Goal: Find specific page/section: Find specific page/section

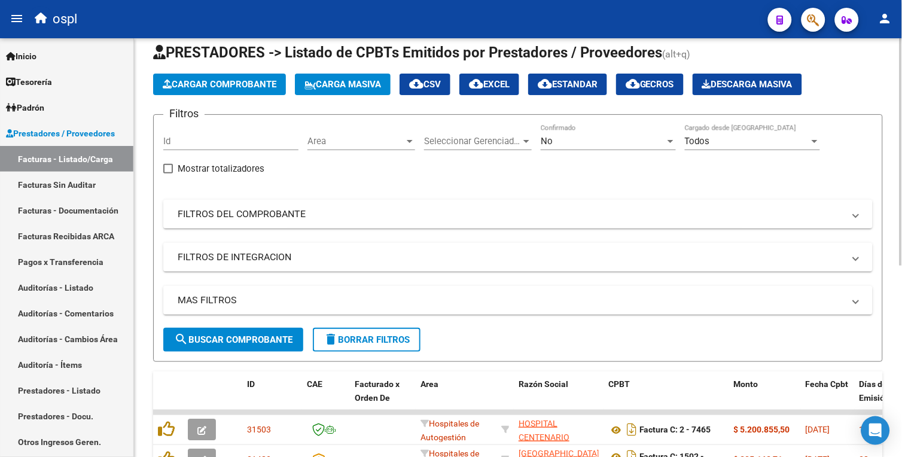
scroll to position [19, 0]
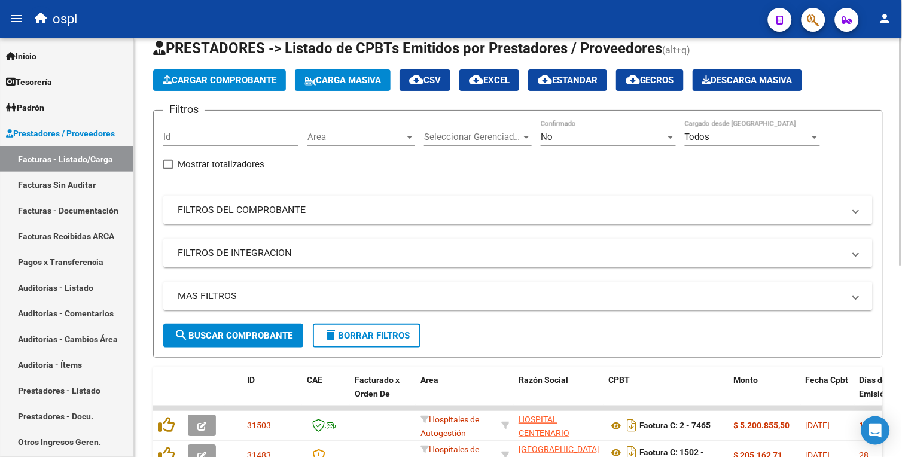
click at [901, 146] on div at bounding box center [901, 161] width 3 height 227
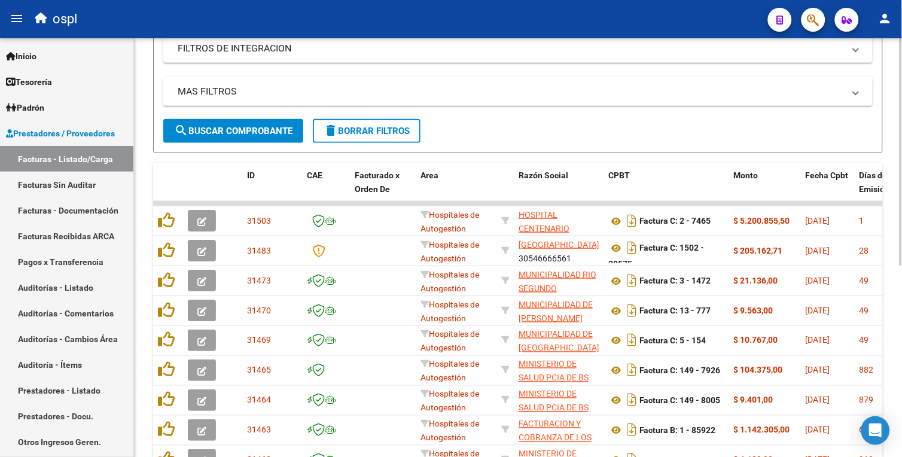
scroll to position [226, 0]
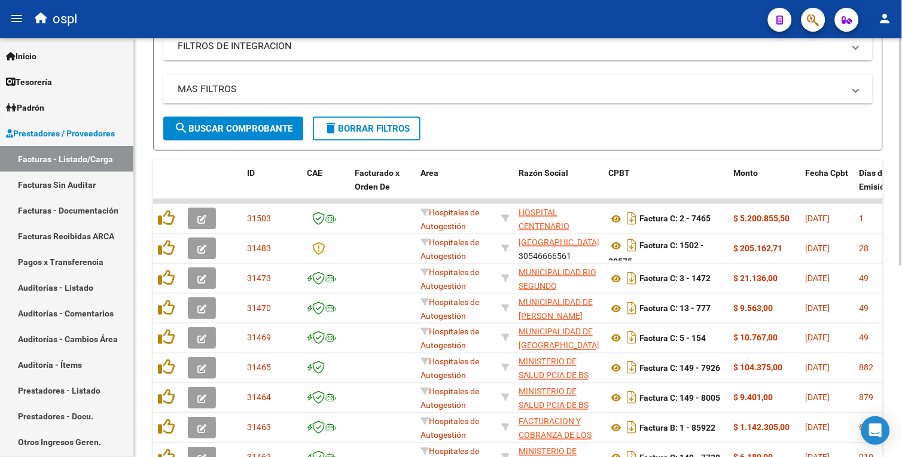
click at [901, 259] on div at bounding box center [901, 277] width 3 height 227
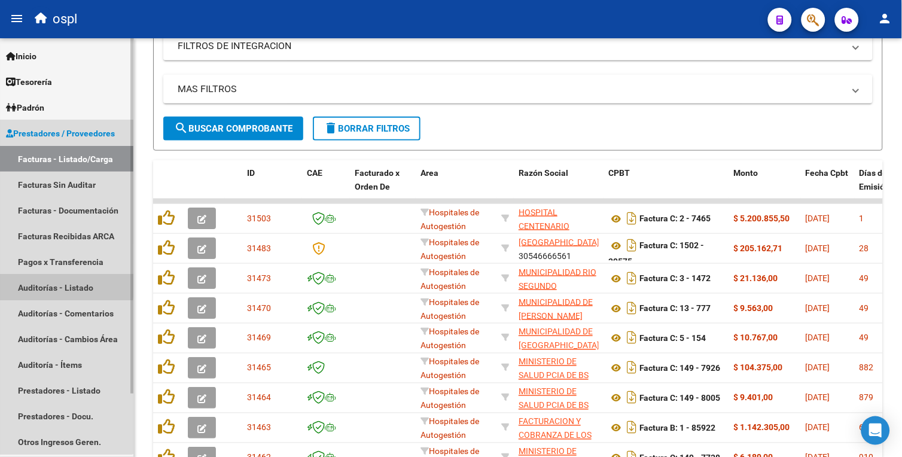
click at [43, 284] on link "Auditorías - Listado" at bounding box center [66, 288] width 133 height 26
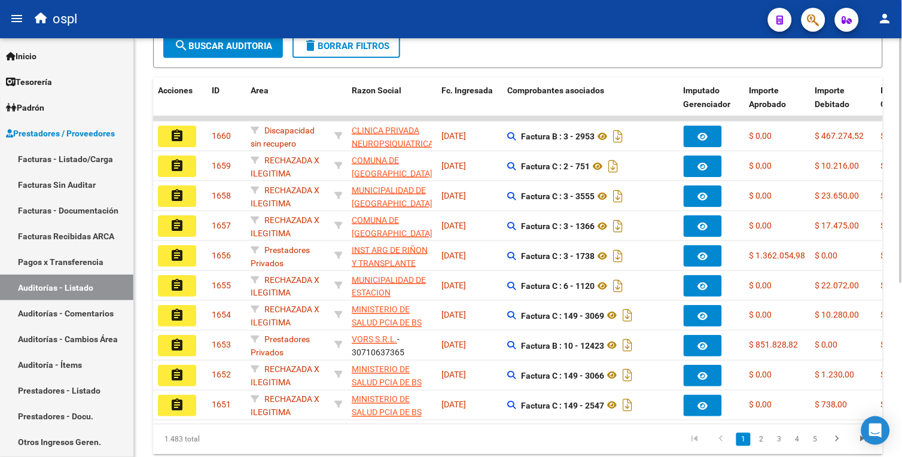
scroll to position [256, 0]
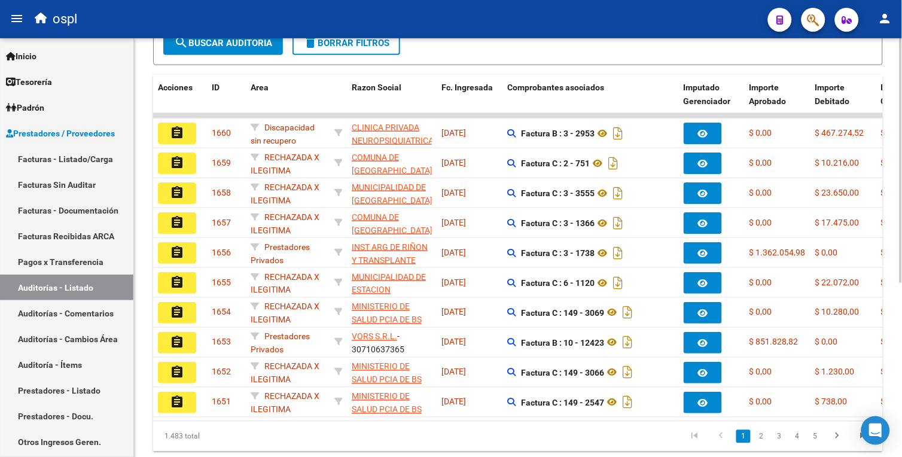
click at [902, 271] on html "menu ospl person Firma Express Inicio Calendario SSS Instructivos Contacto OS T…" at bounding box center [451, 228] width 902 height 457
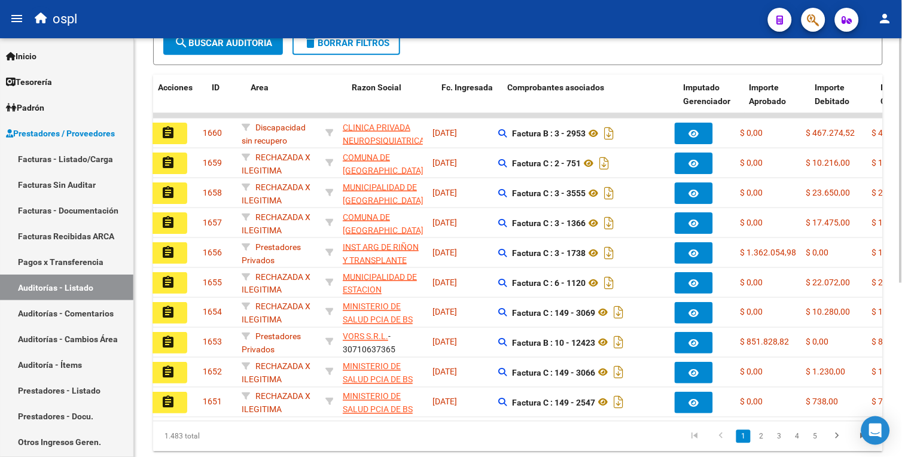
scroll to position [0, 0]
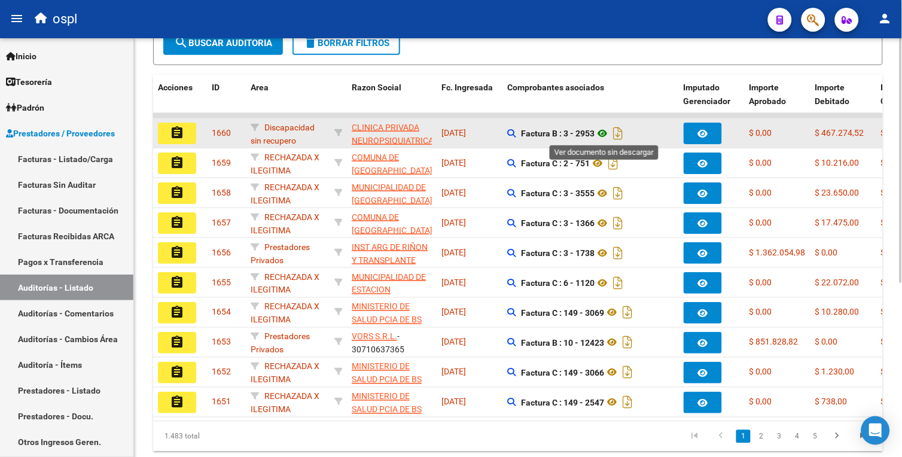
click at [602, 132] on icon at bounding box center [603, 133] width 16 height 14
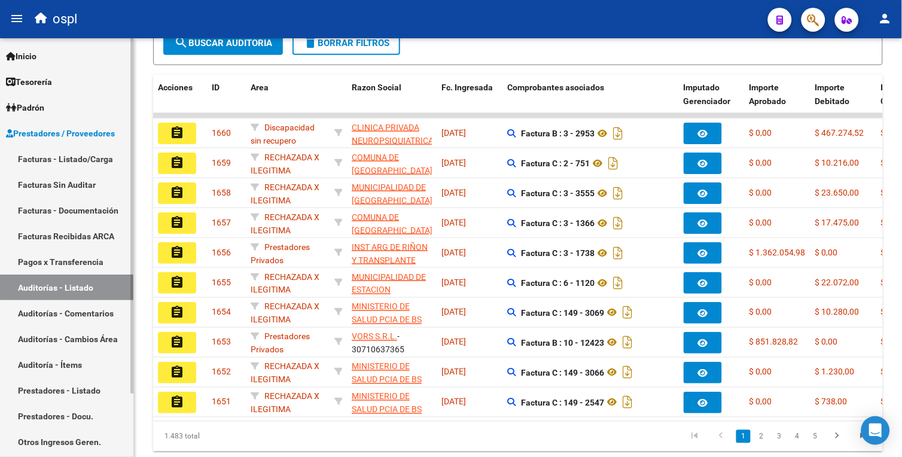
click at [99, 160] on link "Facturas - Listado/Carga" at bounding box center [66, 159] width 133 height 26
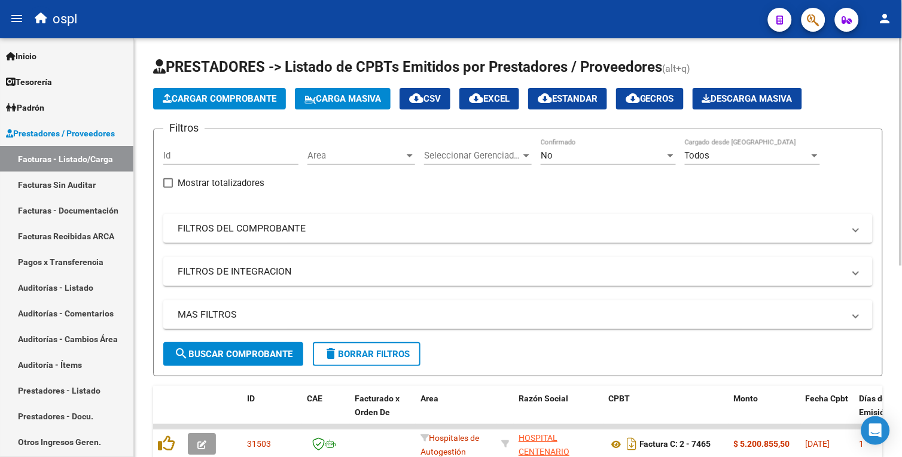
click at [902, 114] on html "menu ospl person Firma Express Inicio Calendario SSS Instructivos Contacto OS T…" at bounding box center [451, 228] width 902 height 457
click at [316, 158] on span "Area" at bounding box center [356, 155] width 97 height 11
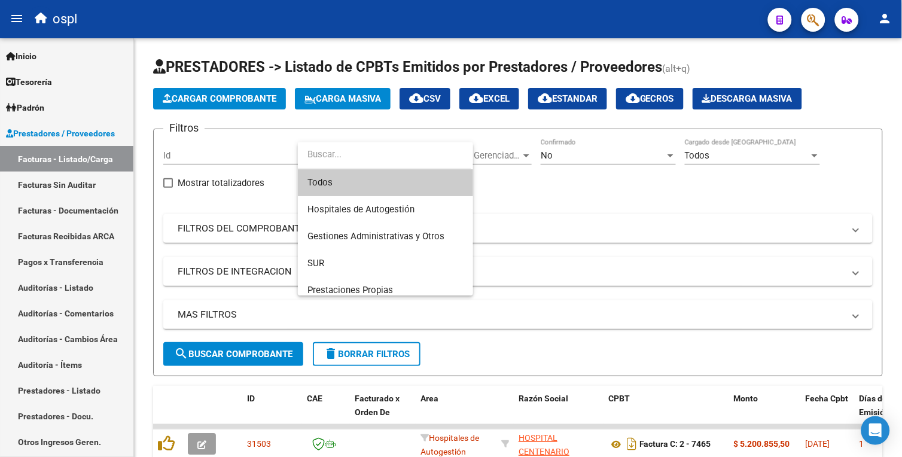
scroll to position [133, 0]
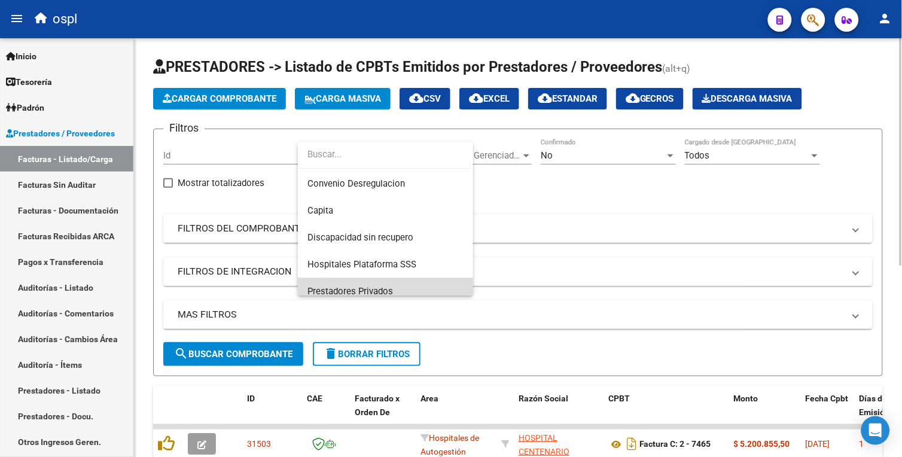
click at [376, 279] on span "Prestadores Privados" at bounding box center [386, 291] width 156 height 27
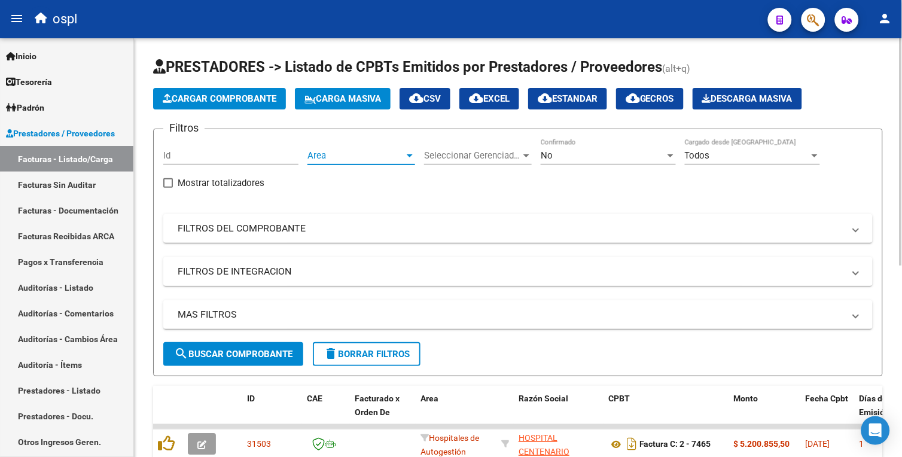
scroll to position [142, 0]
click at [282, 353] on span "search Buscar Comprobante" at bounding box center [233, 354] width 118 height 11
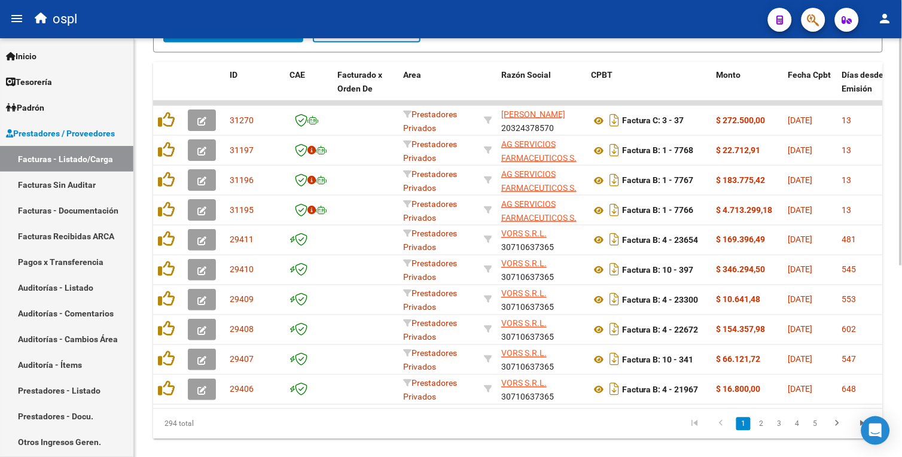
scroll to position [328, 0]
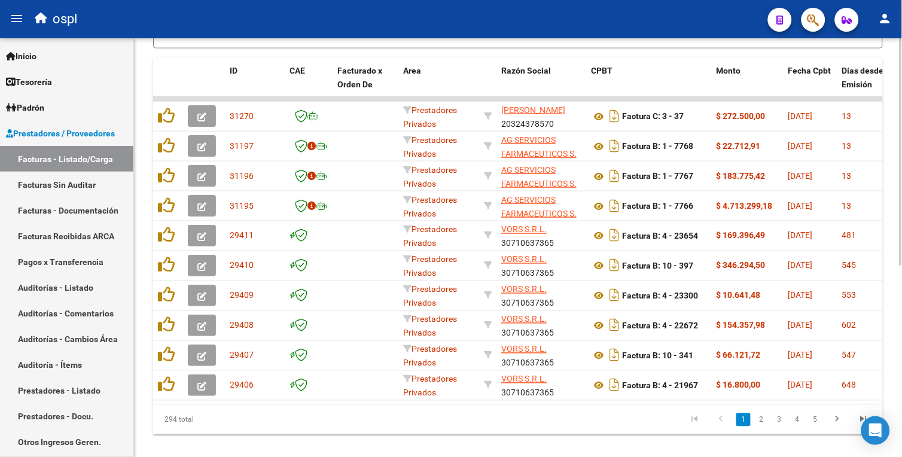
click at [902, 320] on html "menu ospl person Firma Express Inicio Calendario SSS Instructivos Contacto OS T…" at bounding box center [451, 228] width 902 height 457
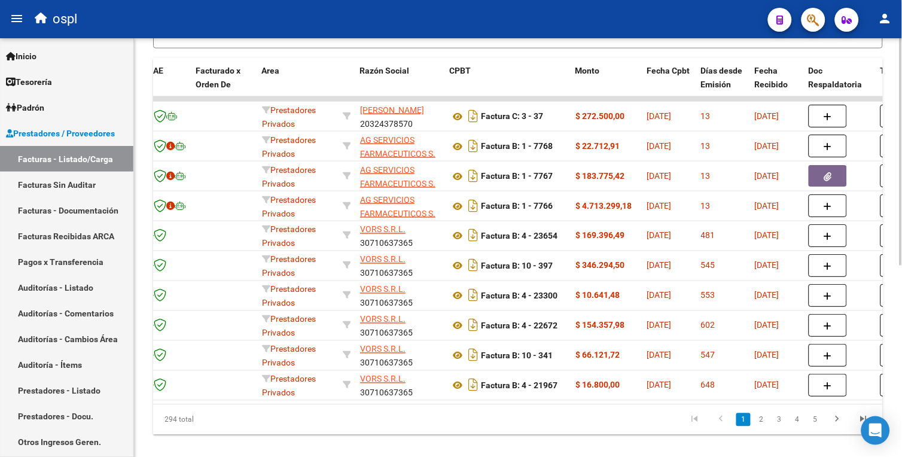
scroll to position [0, 0]
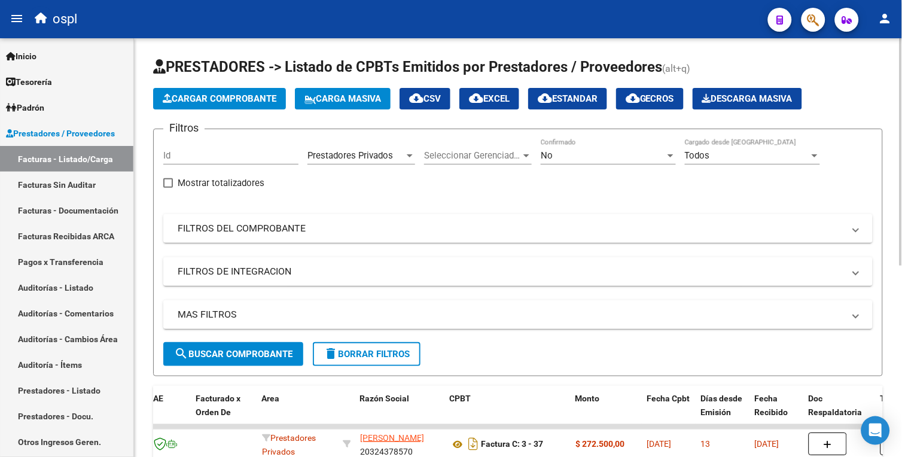
click at [902, 223] on html "menu ospl person Firma Express Inicio Calendario SSS Instructivos Contacto OS T…" at bounding box center [451, 228] width 902 height 457
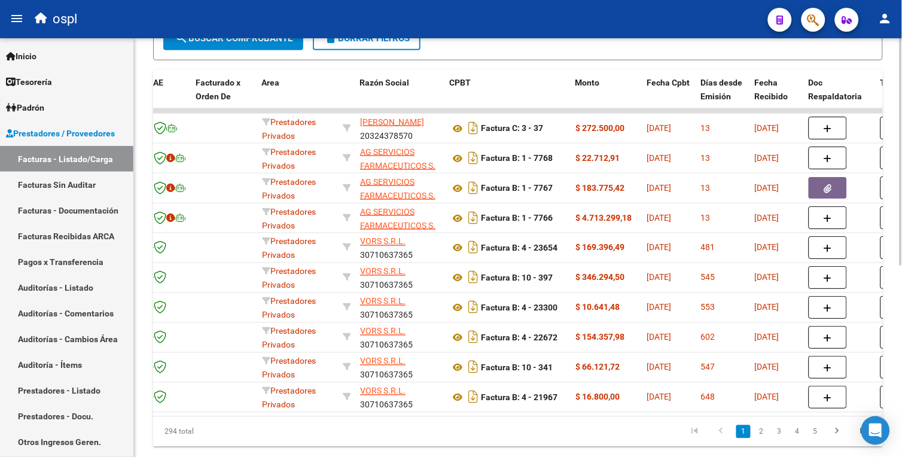
scroll to position [354, 0]
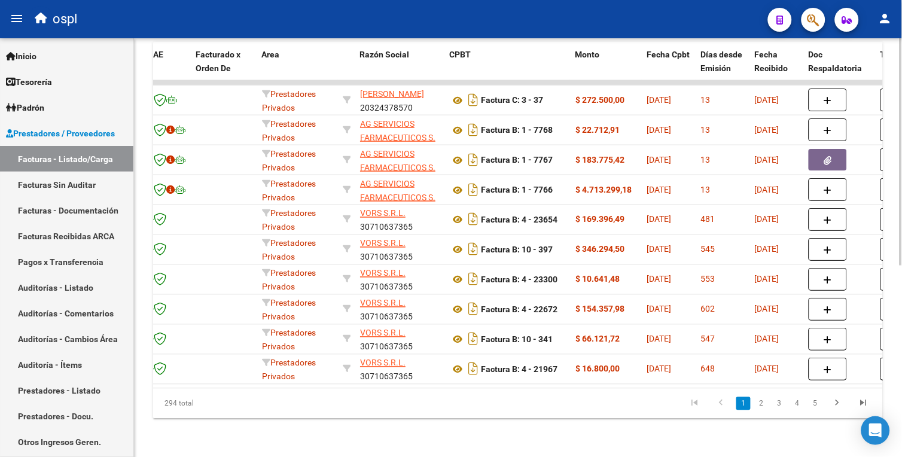
click at [902, 423] on html "menu ospl person Firma Express Inicio Calendario SSS Instructivos Contacto OS T…" at bounding box center [451, 228] width 902 height 457
click at [762, 399] on link "2" at bounding box center [762, 403] width 14 height 13
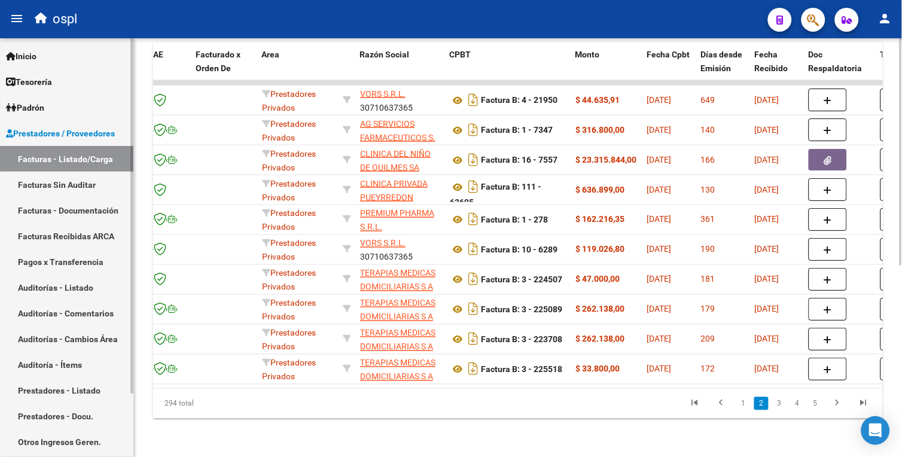
click at [79, 190] on link "Facturas Sin Auditar" at bounding box center [66, 185] width 133 height 26
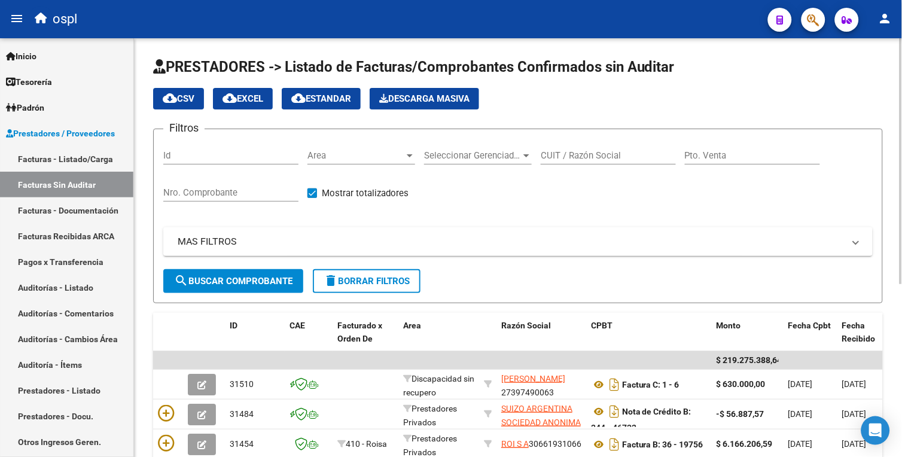
click at [344, 157] on span "Area" at bounding box center [356, 155] width 97 height 11
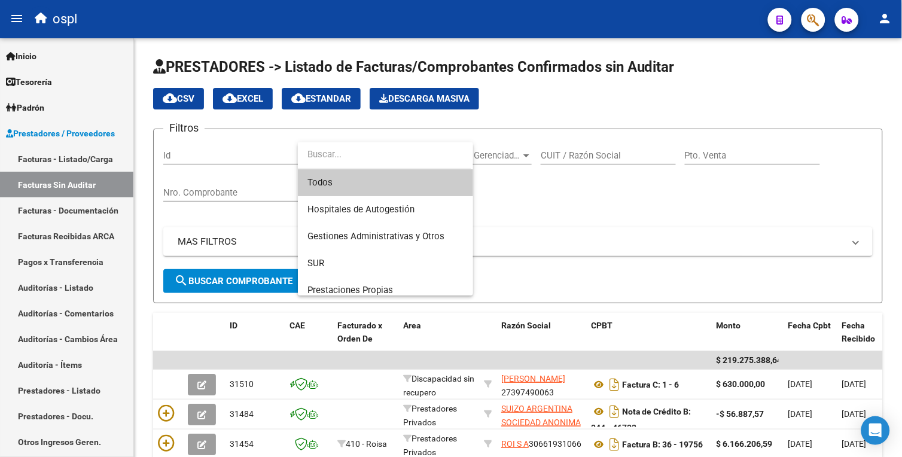
click at [482, 260] on div at bounding box center [451, 228] width 902 height 457
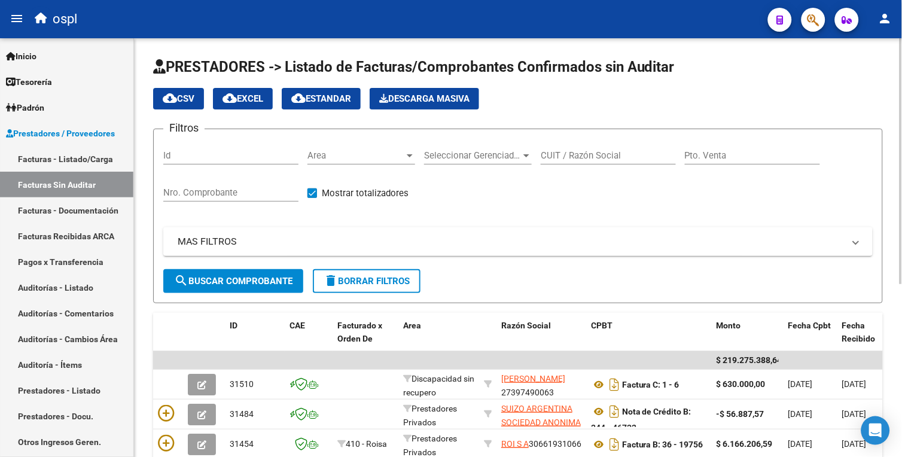
click at [476, 260] on div "MAS FILTROS Comprobante Tipo Comprobante Tipo Fecha inicio – Fecha fin Fec. Com…" at bounding box center [518, 248] width 710 height 42
click at [392, 145] on div "Area Area" at bounding box center [362, 152] width 108 height 26
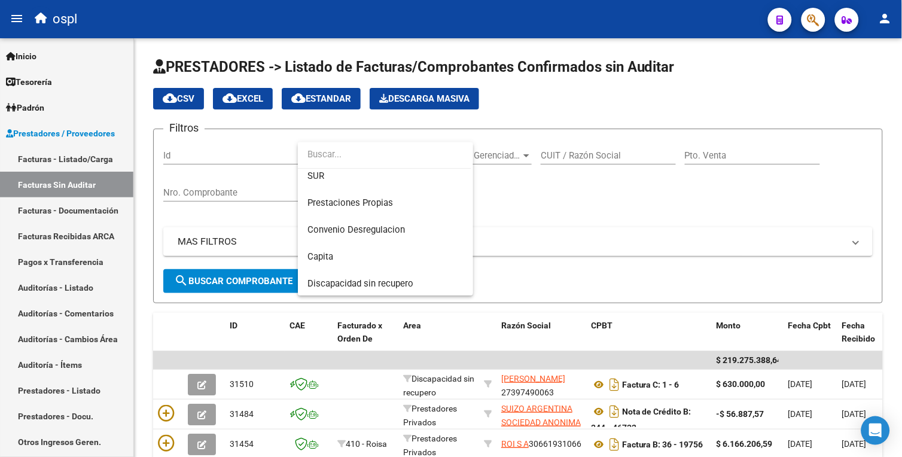
scroll to position [133, 0]
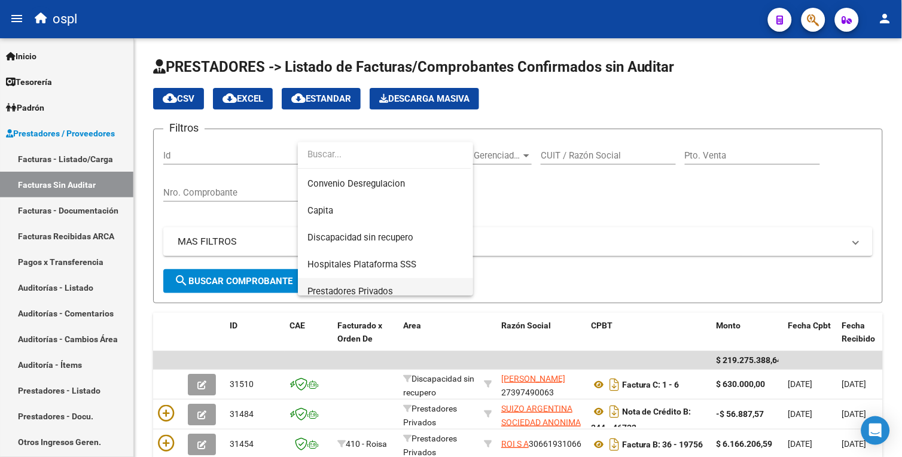
click at [397, 282] on span "Prestadores Privados" at bounding box center [386, 291] width 156 height 27
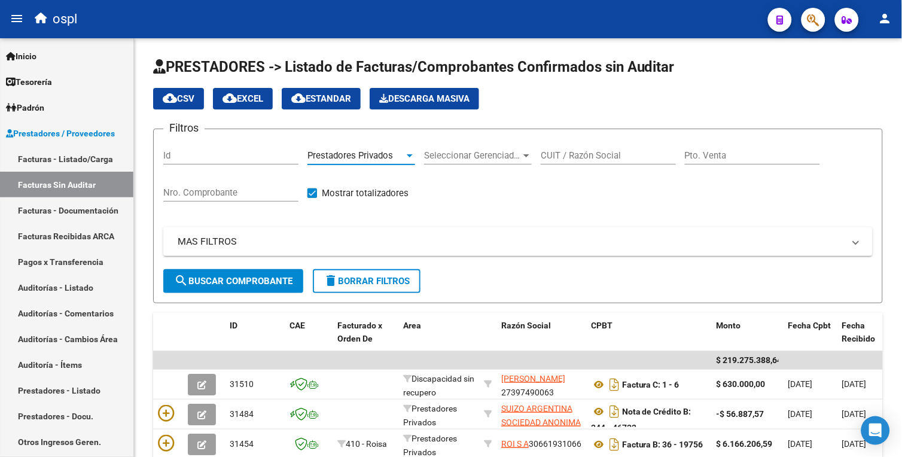
scroll to position [142, 0]
click at [256, 282] on span "search Buscar Comprobante" at bounding box center [233, 281] width 118 height 11
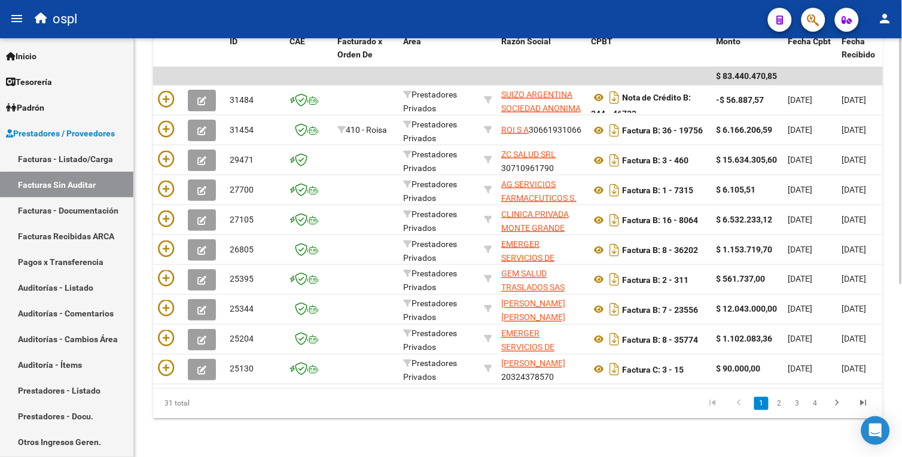
scroll to position [294, 0]
click at [902, 309] on html "menu ospl person Firma Express Inicio Calendario SSS Instructivos Contacto OS T…" at bounding box center [451, 228] width 902 height 457
click at [607, 392] on div "31 total 1 2 3 4" at bounding box center [518, 404] width 730 height 30
click at [650, 392] on div "31 total 1 2 3 4" at bounding box center [518, 404] width 730 height 30
click at [655, 388] on datatable-body "$ 83.440.470,85 31484 Prestadores Privados SUIZO ARGENTINA SOCIEDAD ANONIMA 305…" at bounding box center [518, 228] width 730 height 322
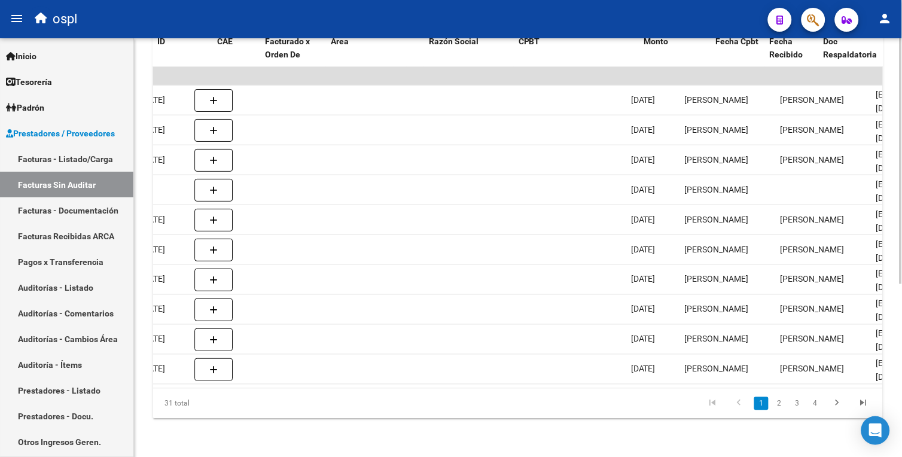
scroll to position [0, 0]
